Goal: Task Accomplishment & Management: Use online tool/utility

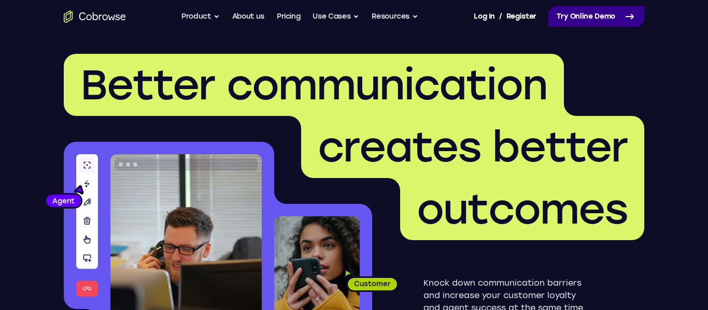
click at [564, 19] on link "Try Online Demo" at bounding box center [596, 16] width 96 height 21
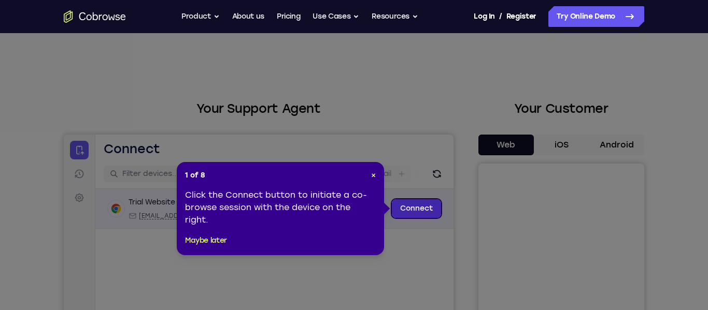
click at [412, 214] on link "Connect" at bounding box center [416, 209] width 49 height 19
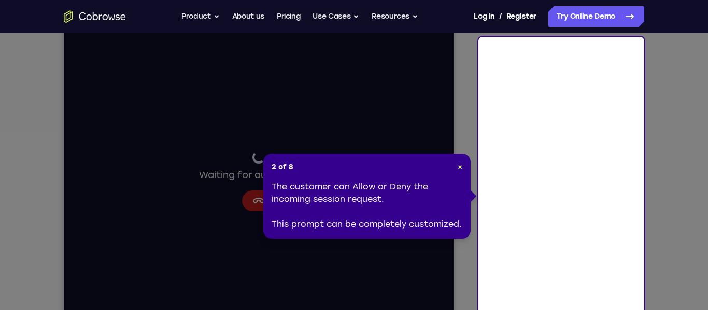
scroll to position [138, 0]
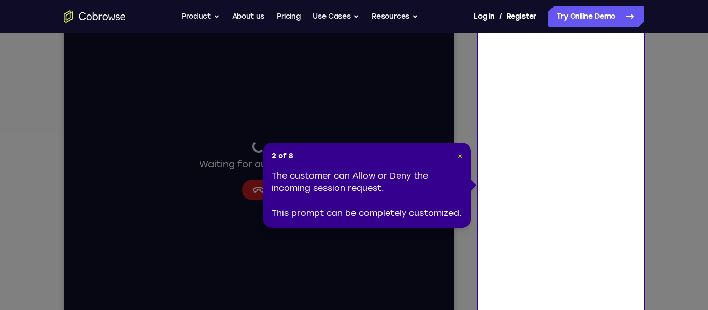
click at [460, 157] on span "×" at bounding box center [460, 156] width 5 height 9
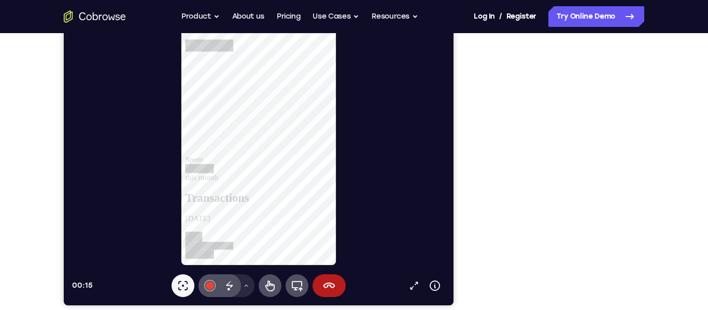
scroll to position [177, 0]
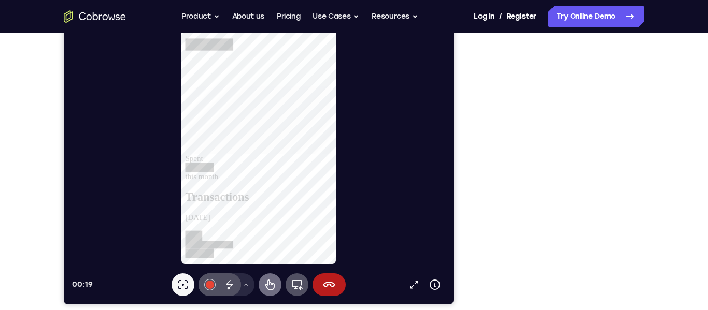
click at [265, 290] on icon at bounding box center [270, 285] width 12 height 12
click at [307, 240] on link at bounding box center [264, 259] width 158 height 38
